Goal: Task Accomplishment & Management: Manage account settings

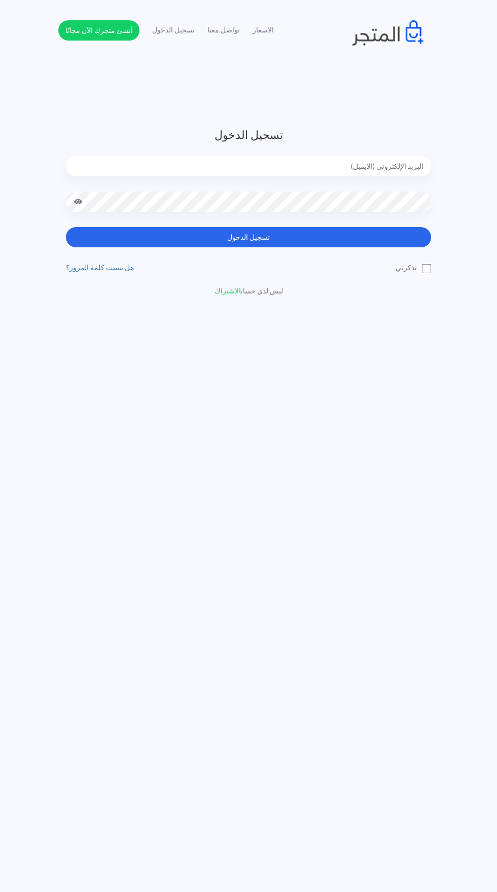
type input "[EMAIL_ADDRESS][DOMAIN_NAME]"
click at [66, 227] on button "تسجيل الدخول" at bounding box center [248, 237] width 365 height 20
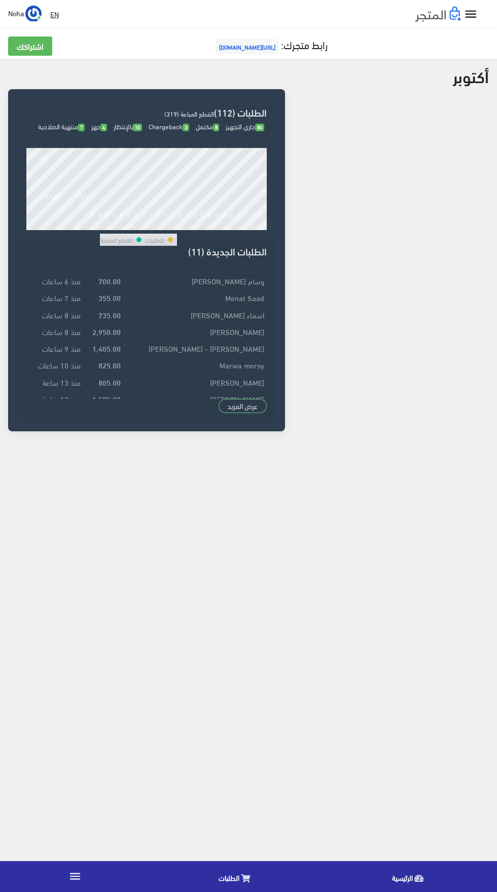
click at [214, 877] on link "الطلبات" at bounding box center [236, 876] width 173 height 26
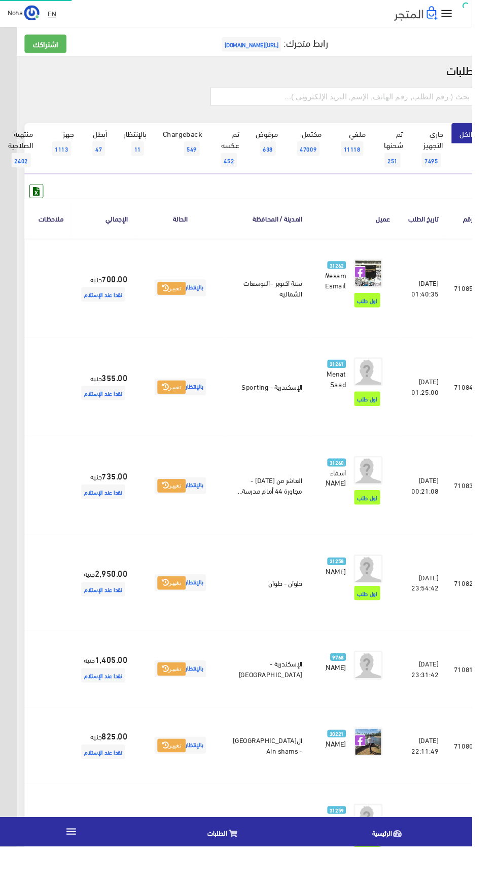
scroll to position [0, -26]
click at [24, 402] on link at bounding box center [11, 407] width 26 height 19
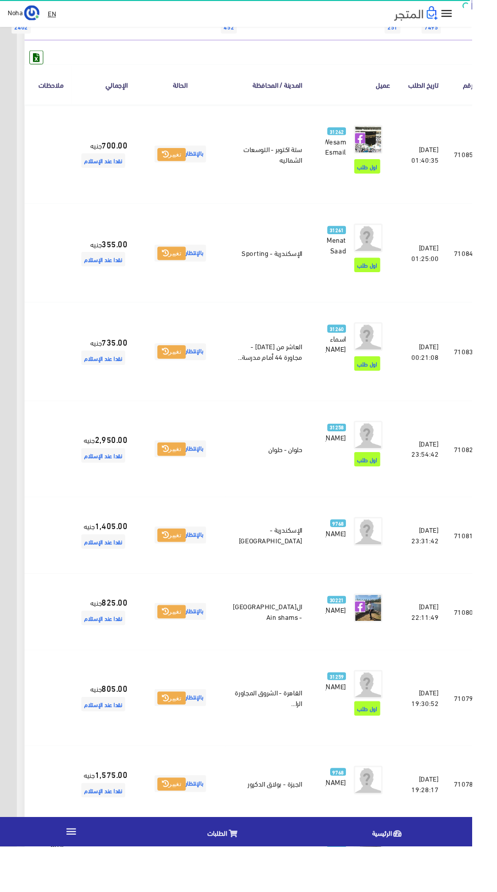
scroll to position [137, -26]
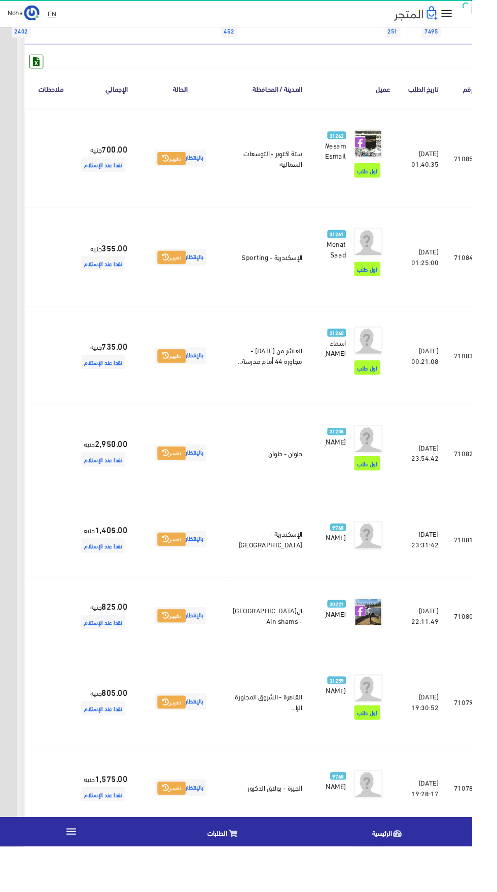
click at [32, 382] on td at bounding box center [11, 375] width 43 height 104
click at [24, 365] on link at bounding box center [11, 374] width 26 height 19
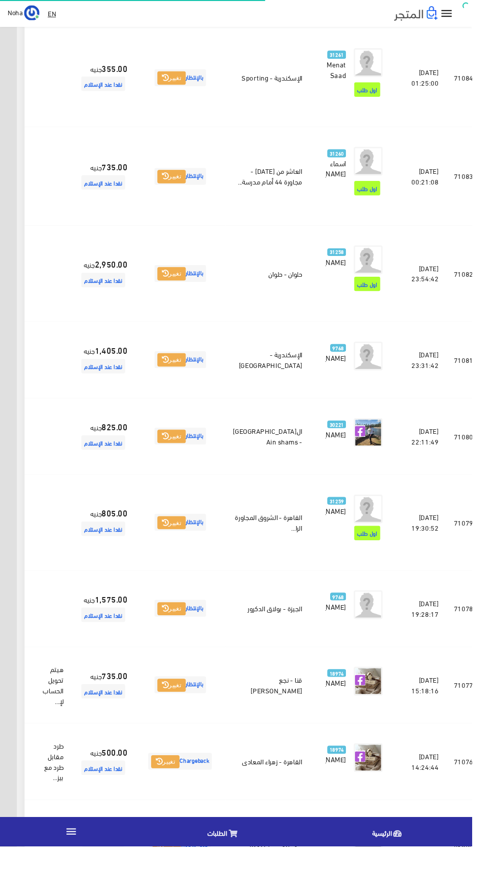
scroll to position [326, -26]
click at [32, 286] on td at bounding box center [11, 287] width 43 height 101
click at [32, 288] on td at bounding box center [11, 287] width 43 height 101
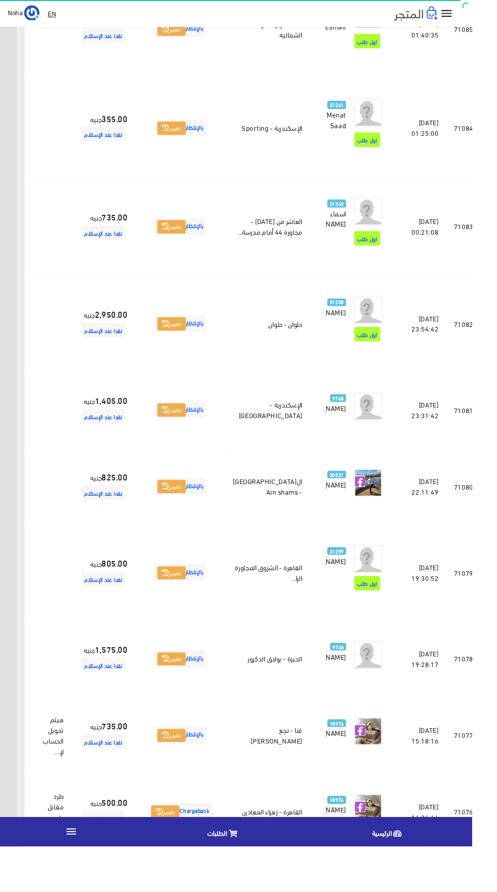
scroll to position [266, -26]
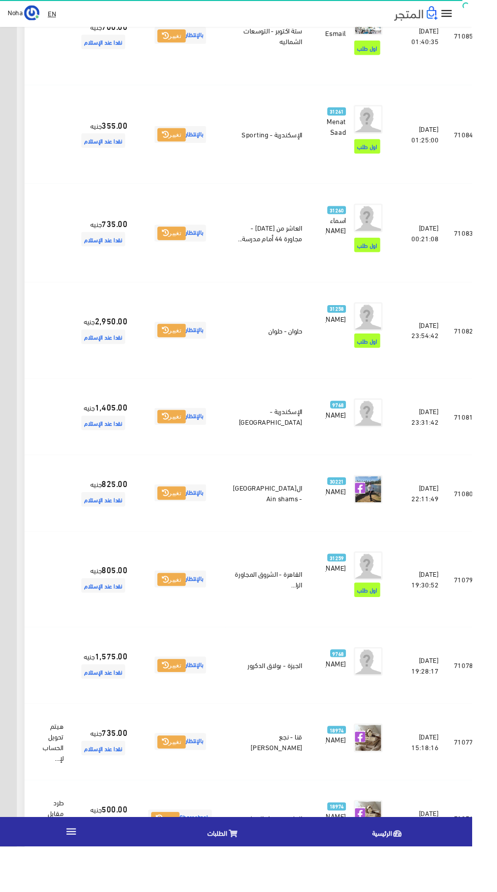
click at [16, 344] on icon at bounding box center [11, 348] width 9 height 8
click at [16, 516] on icon at bounding box center [11, 520] width 9 height 8
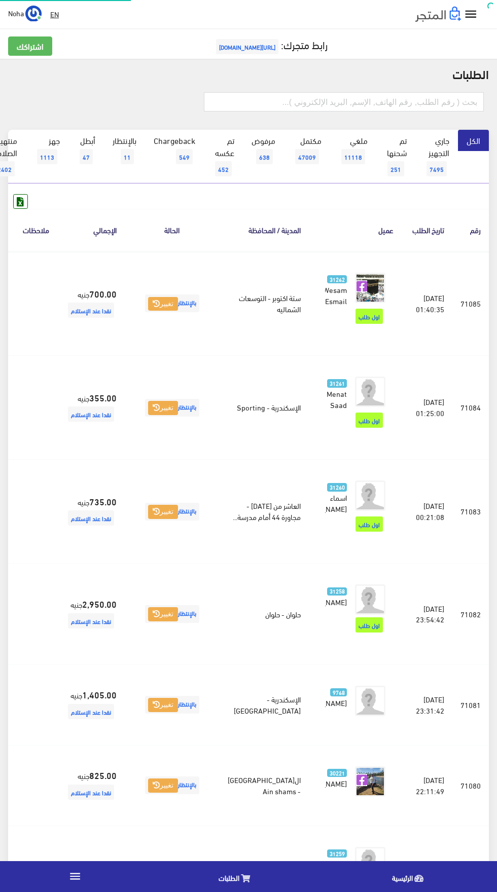
scroll to position [436, -26]
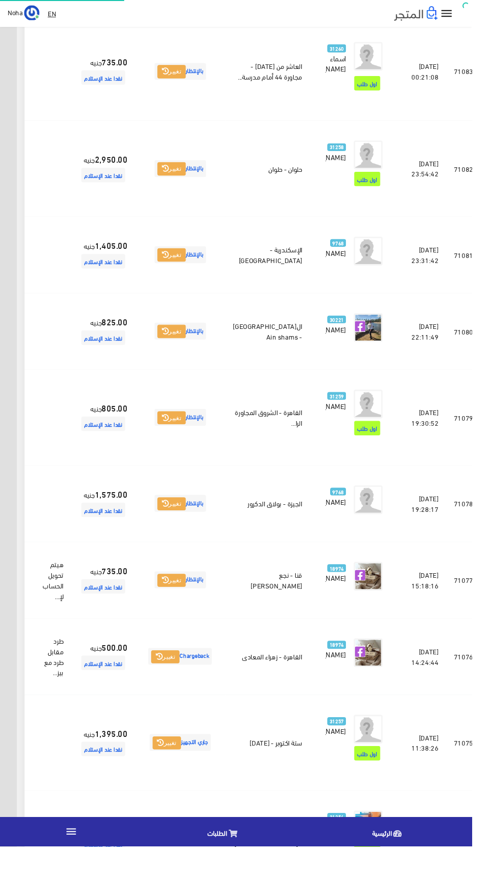
click at [16, 527] on icon at bounding box center [11, 531] width 9 height 8
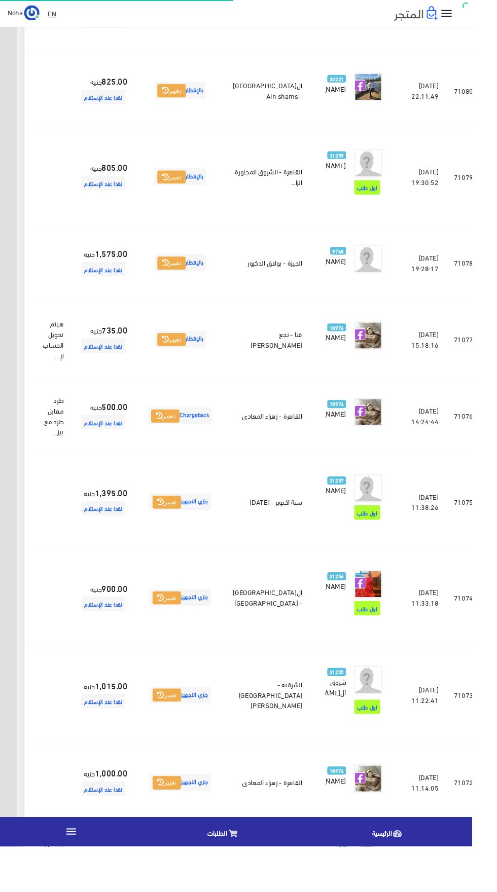
scroll to position [697, -26]
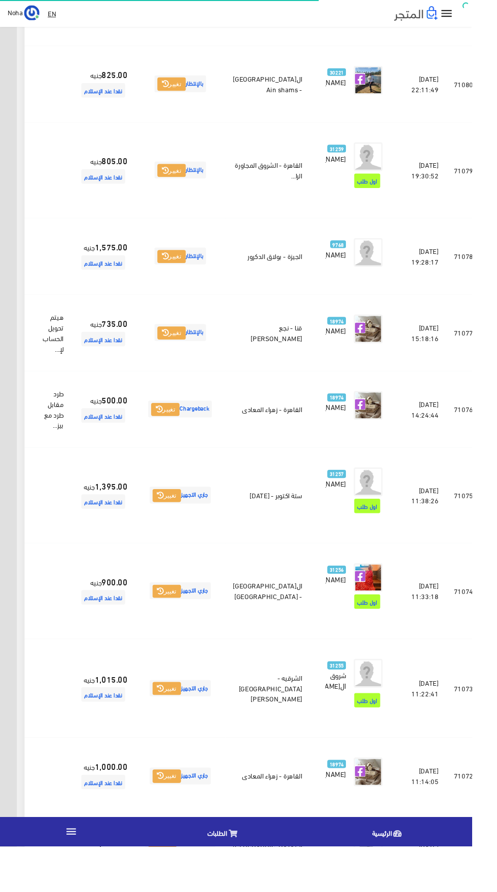
click at [16, 347] on icon at bounding box center [11, 351] width 9 height 8
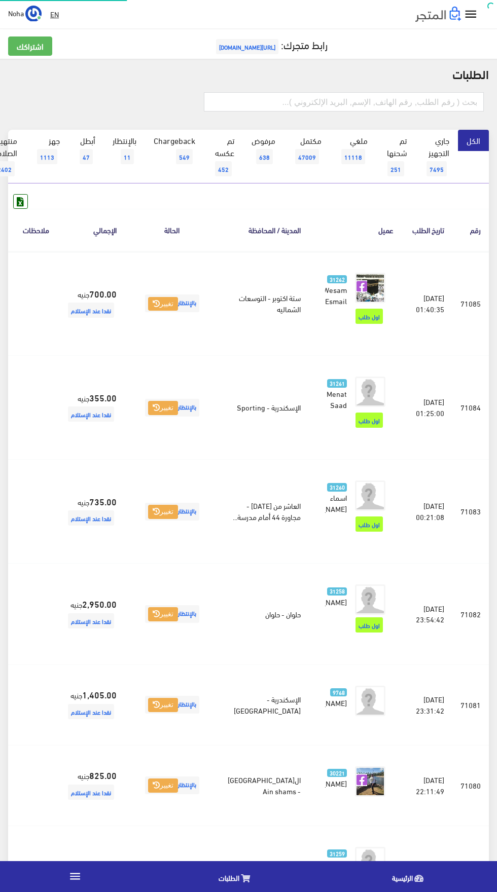
scroll to position [697, -26]
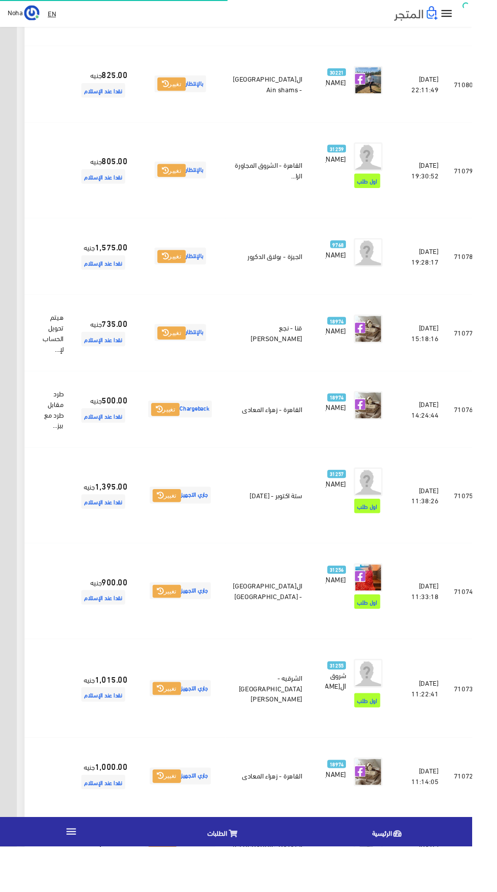
click at [24, 512] on link at bounding box center [11, 521] width 26 height 19
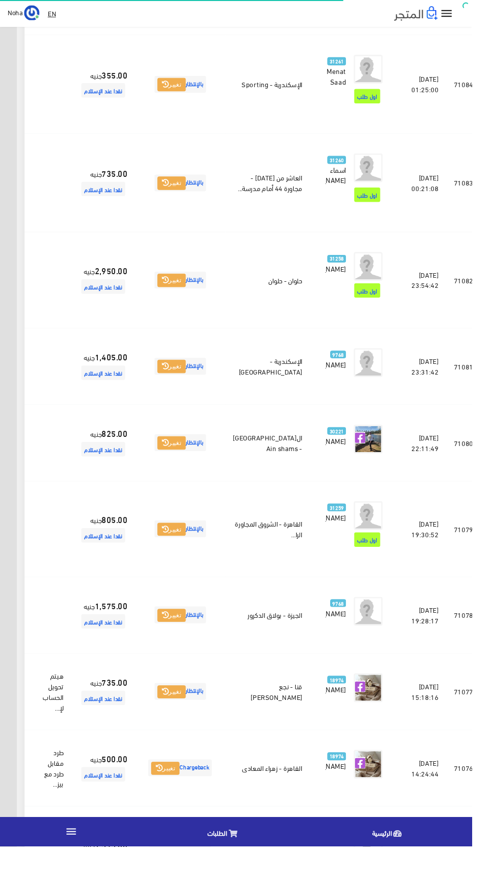
scroll to position [0, -26]
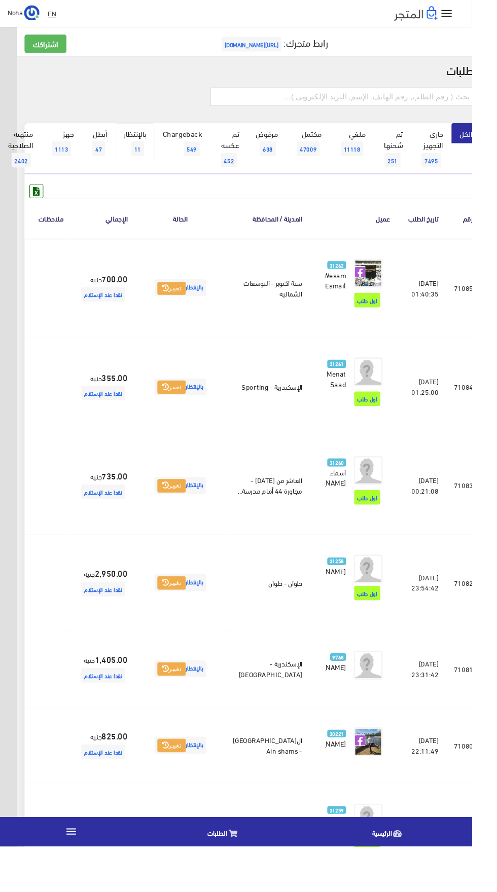
click at [146, 156] on span "11" at bounding box center [144, 156] width 13 height 15
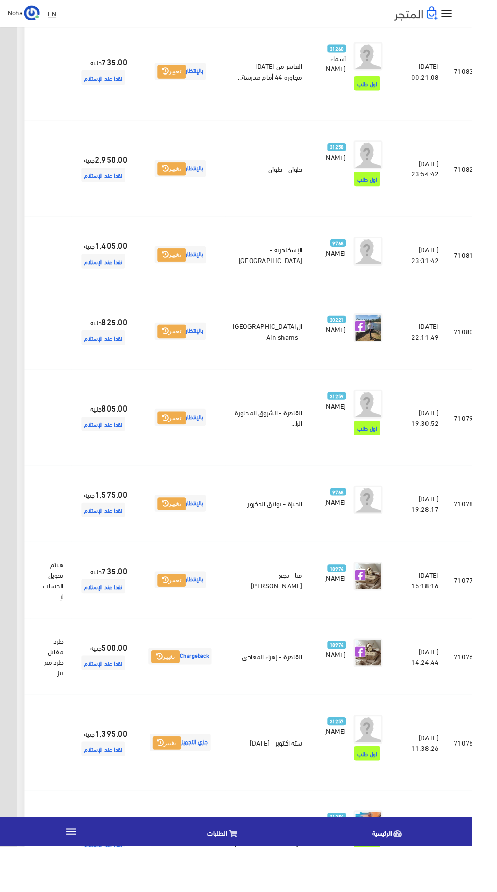
scroll to position [437, -26]
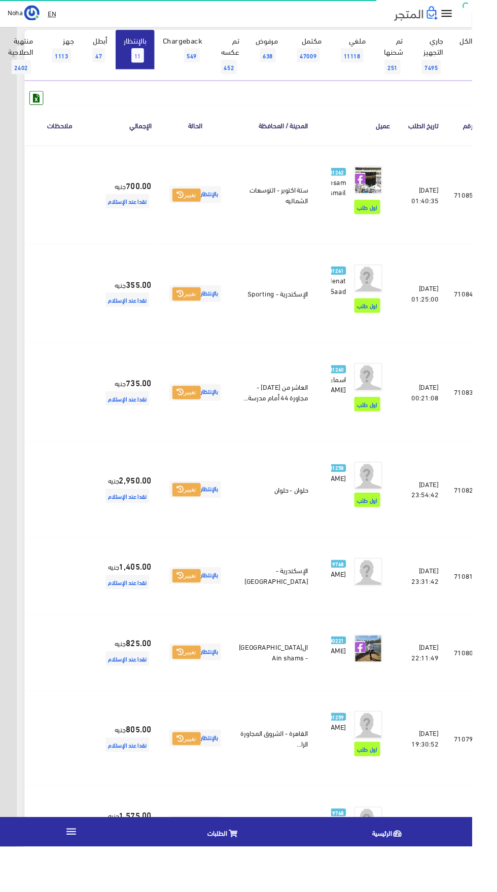
scroll to position [463, -26]
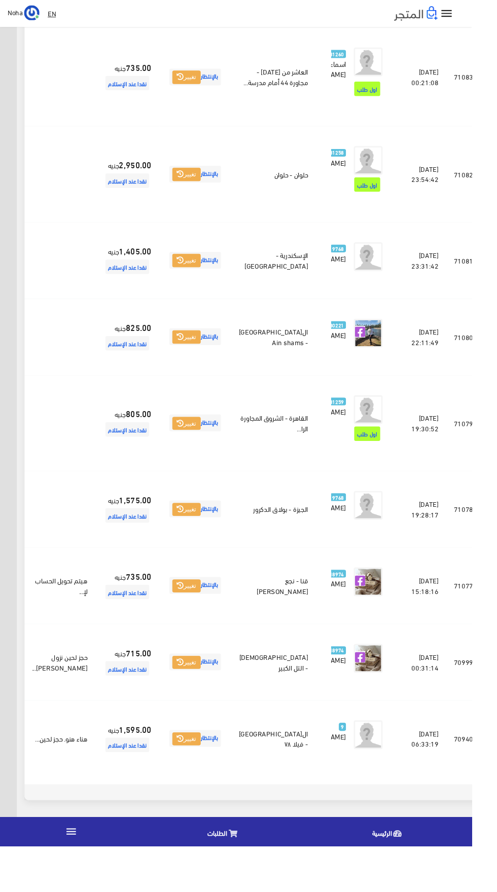
click at [9, 622] on icon at bounding box center [3, 618] width 9 height 8
click at [9, 702] on icon at bounding box center [3, 698] width 9 height 8
click at [17, 788] on link at bounding box center [4, 778] width 26 height 19
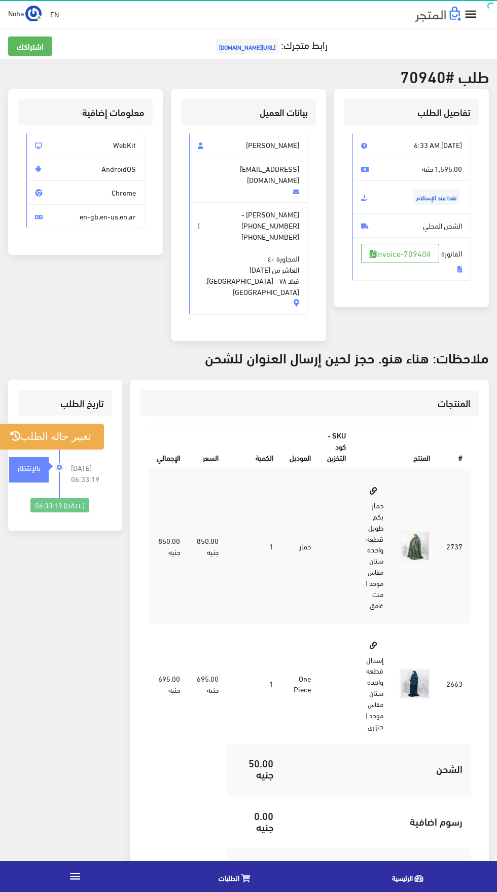
click at [65, 879] on link "" at bounding box center [75, 876] width 150 height 28
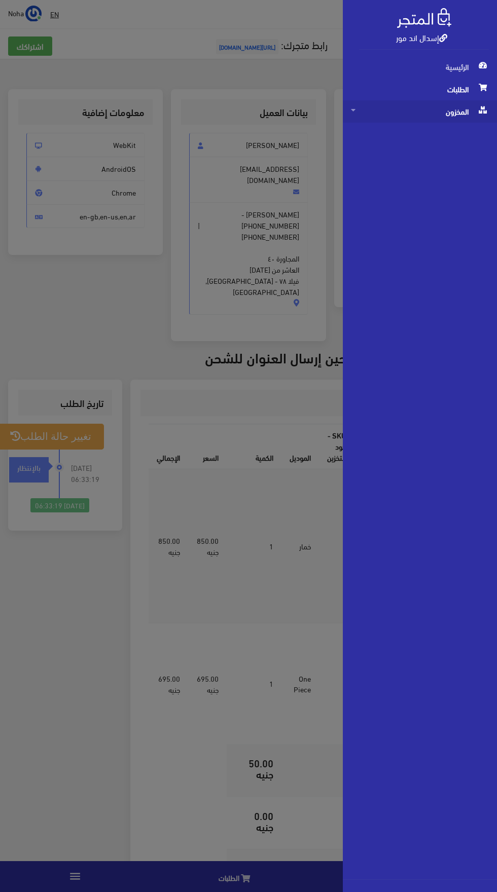
click at [454, 118] on span "المخزون" at bounding box center [420, 111] width 138 height 22
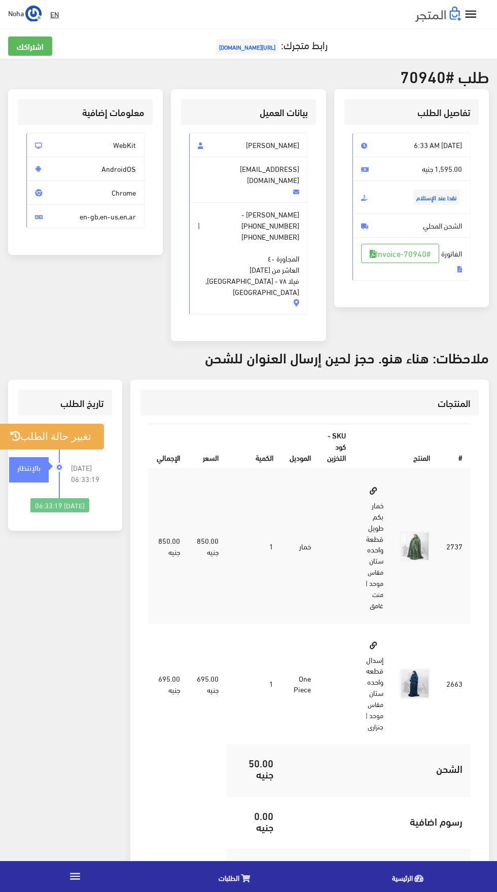
click at [91, 868] on link "" at bounding box center [75, 876] width 150 height 28
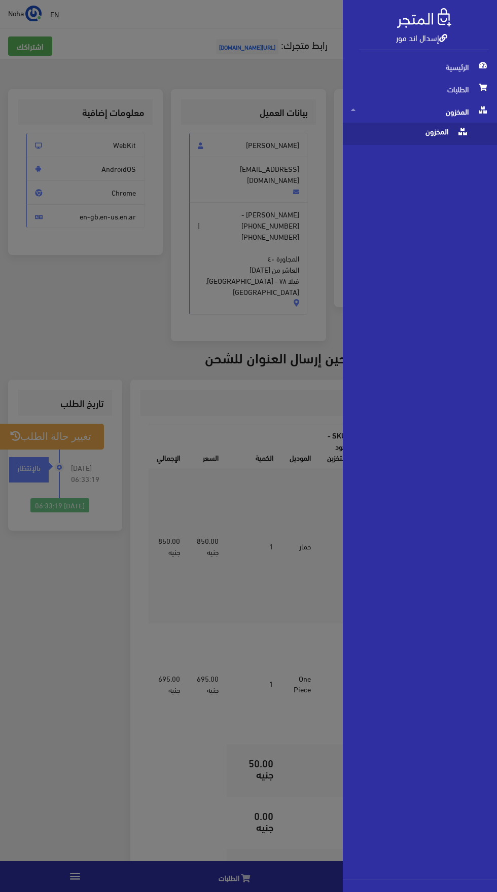
click at [436, 131] on span "المخزون" at bounding box center [410, 134] width 118 height 22
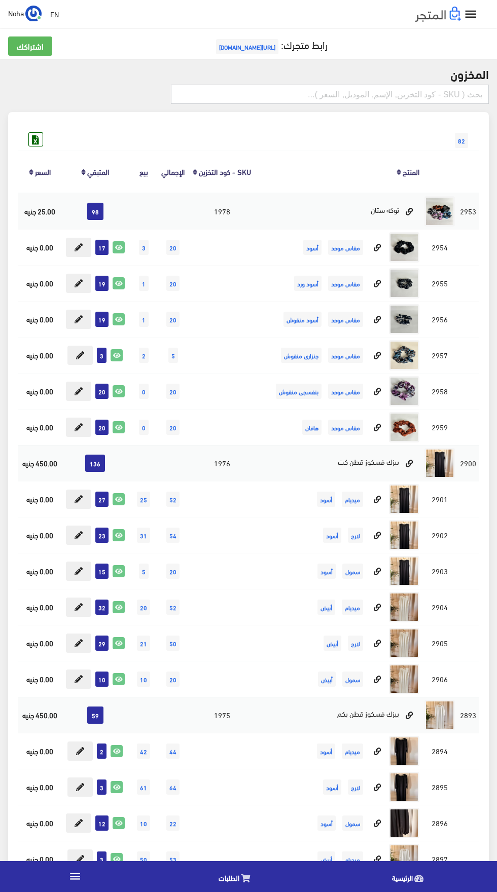
click at [374, 103] on input "text" at bounding box center [330, 94] width 318 height 19
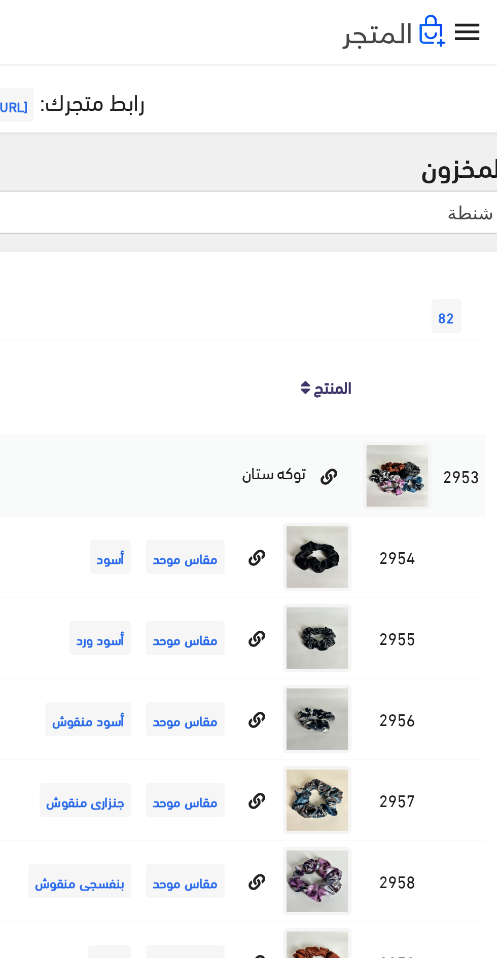
type input "شنطة"
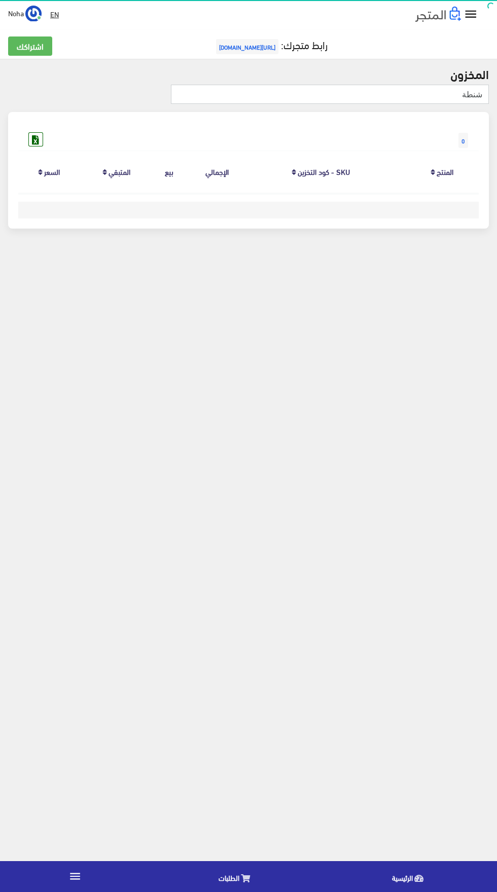
click at [295, 94] on input "شنطة" at bounding box center [330, 94] width 318 height 19
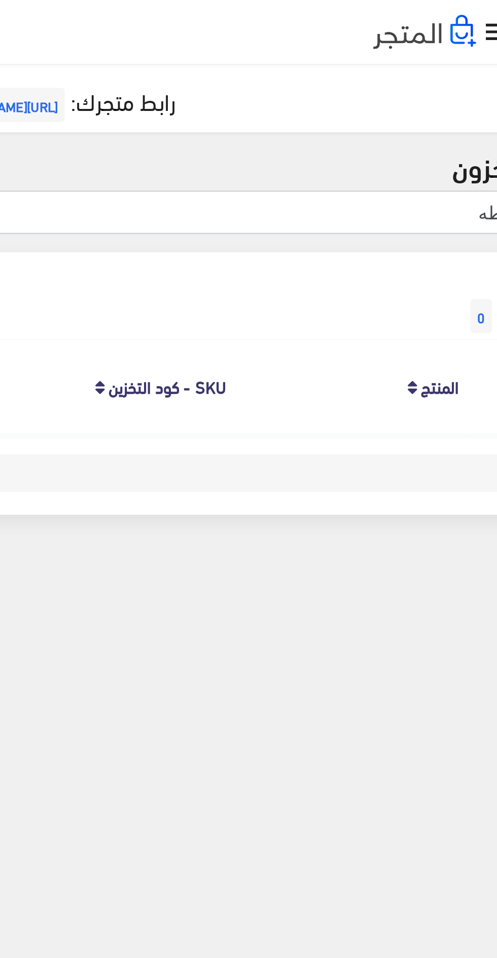
type input "شنطه"
